Goal: Transaction & Acquisition: Book appointment/travel/reservation

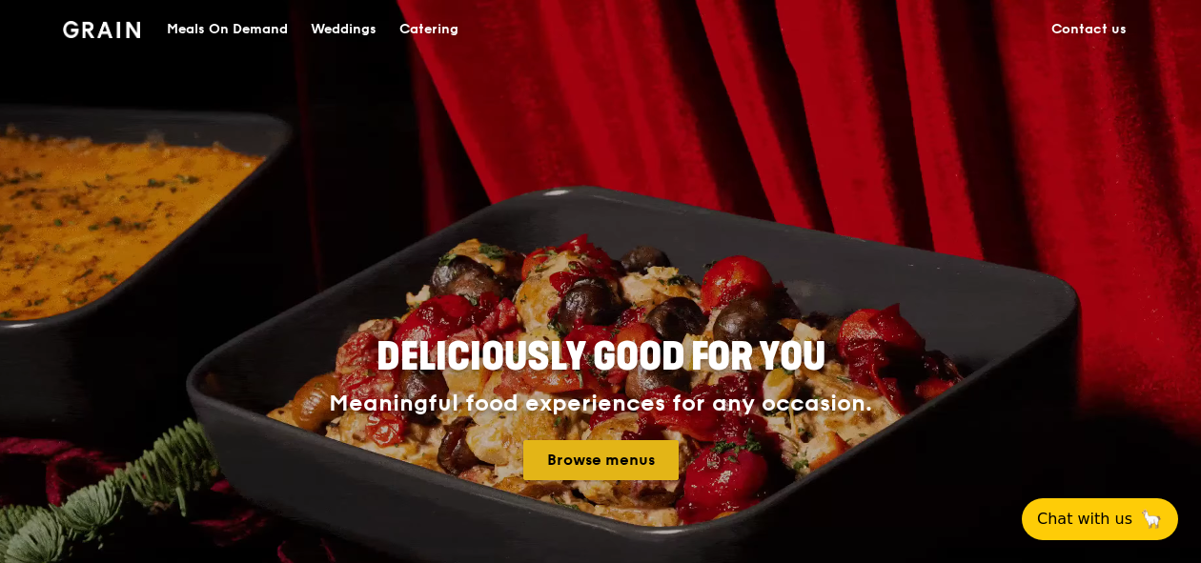
click at [583, 462] on link "Browse menus" at bounding box center [600, 460] width 155 height 40
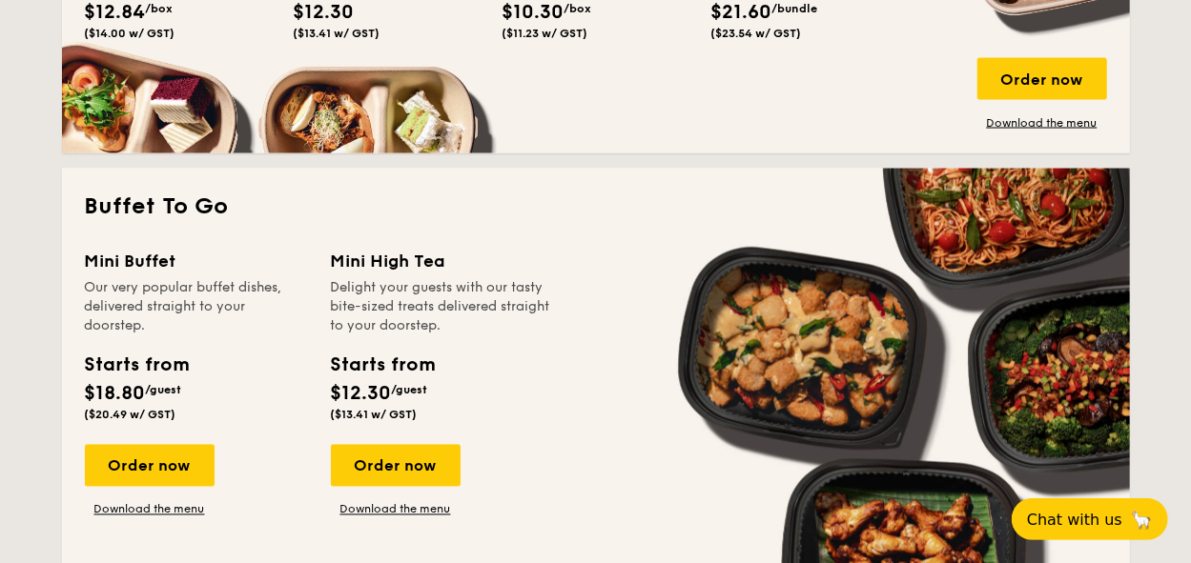
scroll to position [1602, 0]
